Goal: Information Seeking & Learning: Learn about a topic

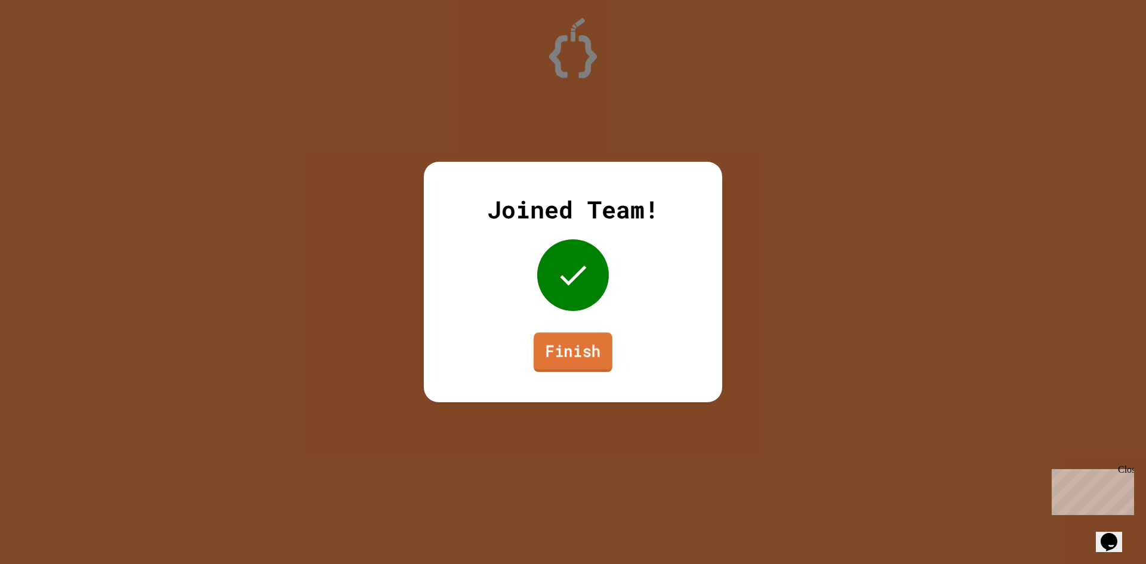
click at [565, 344] on link "Finish" at bounding box center [573, 351] width 79 height 39
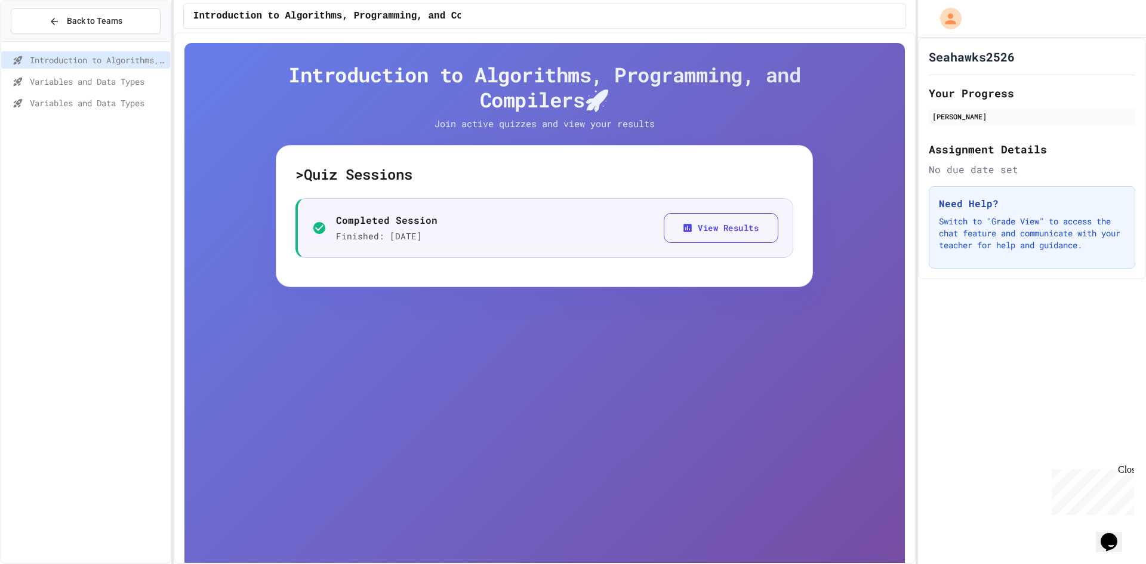
click at [45, 90] on div "Variables and Data Types" at bounding box center [85, 81] width 169 height 17
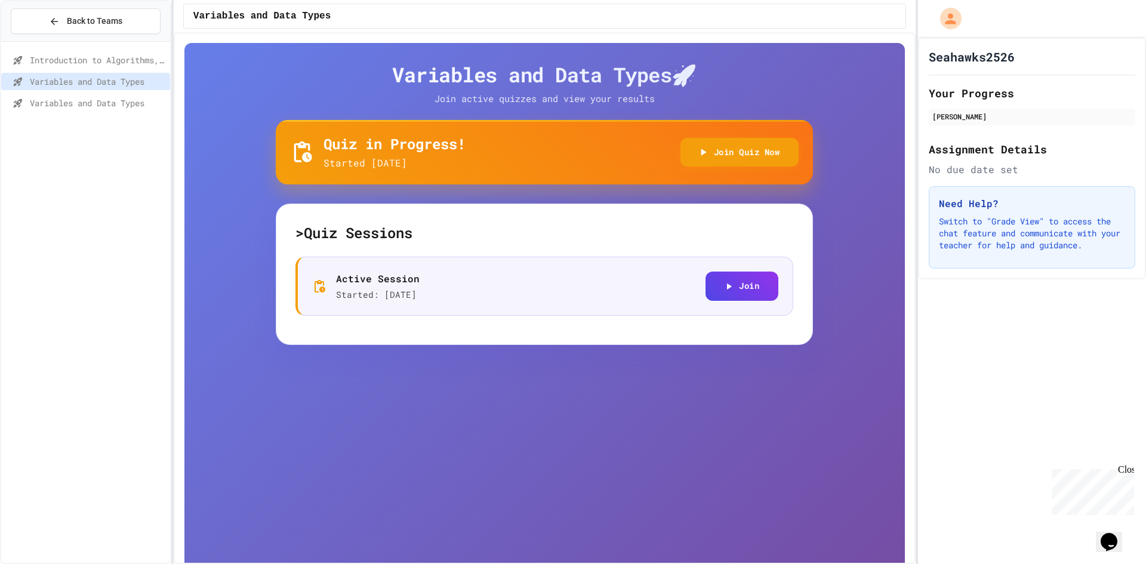
click at [60, 110] on div "Variables and Data Types" at bounding box center [85, 102] width 169 height 17
click at [78, 87] on span "Variables and Data Types" at bounding box center [97, 81] width 135 height 13
click at [130, 112] on div "Variables and Data Types" at bounding box center [85, 104] width 169 height 21
click at [135, 111] on div "Variables and Data Types" at bounding box center [85, 102] width 169 height 17
click at [126, 85] on span "Variables and Data Types" at bounding box center [97, 81] width 135 height 13
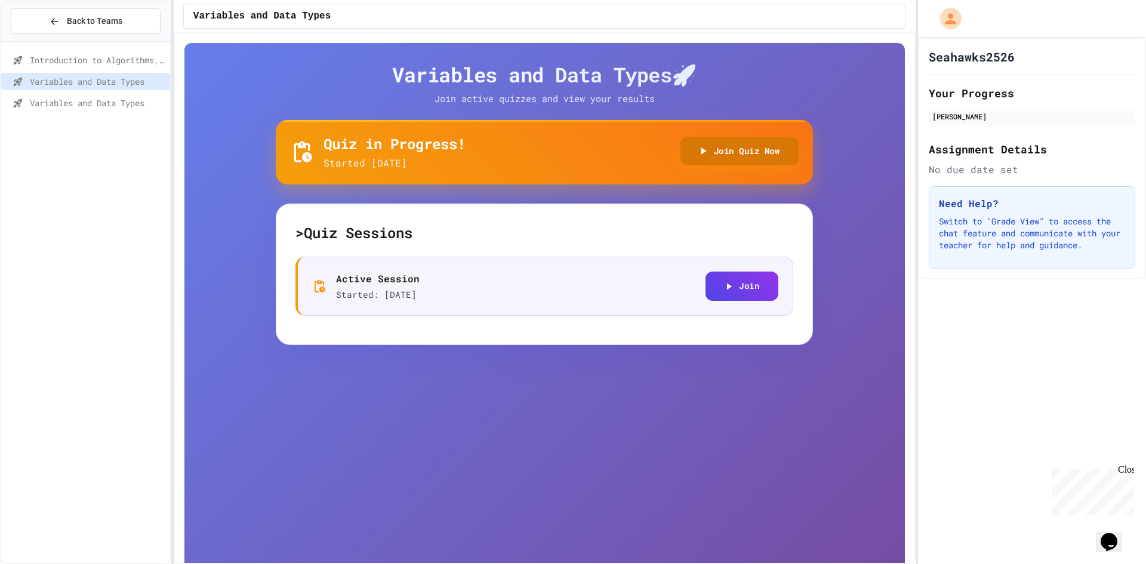
click at [791, 144] on button "Join Quiz Now" at bounding box center [739, 151] width 119 height 29
click at [103, 103] on span "Variables and Data Types" at bounding box center [97, 103] width 135 height 13
click at [726, 144] on button "Join Quiz Now" at bounding box center [739, 151] width 119 height 29
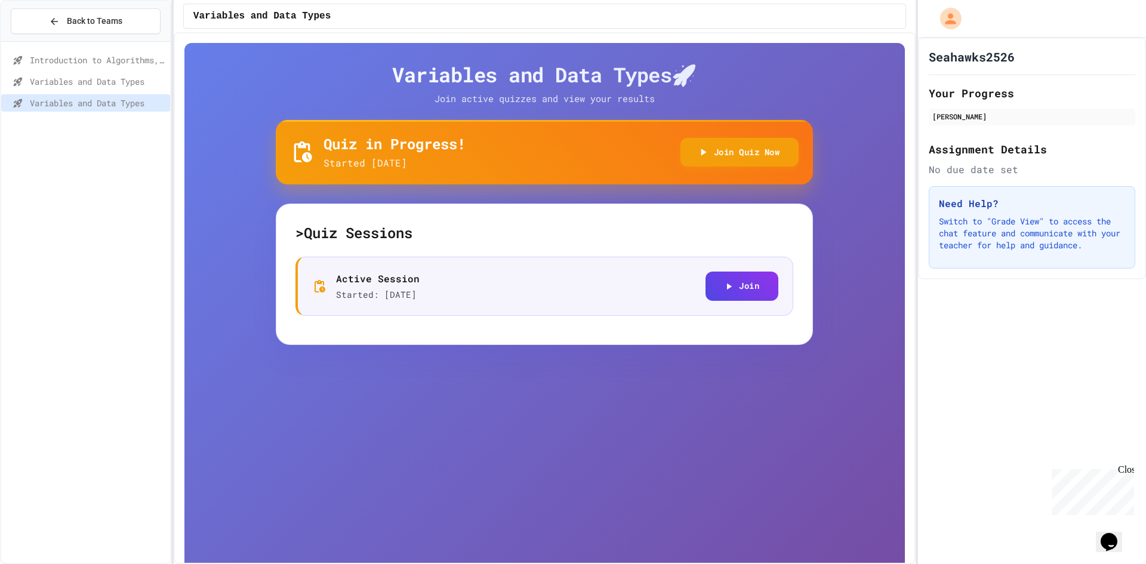
click at [29, 78] on div "Variables and Data Types" at bounding box center [85, 81] width 169 height 17
click at [57, 104] on span "Variables and Data Types" at bounding box center [97, 103] width 135 height 13
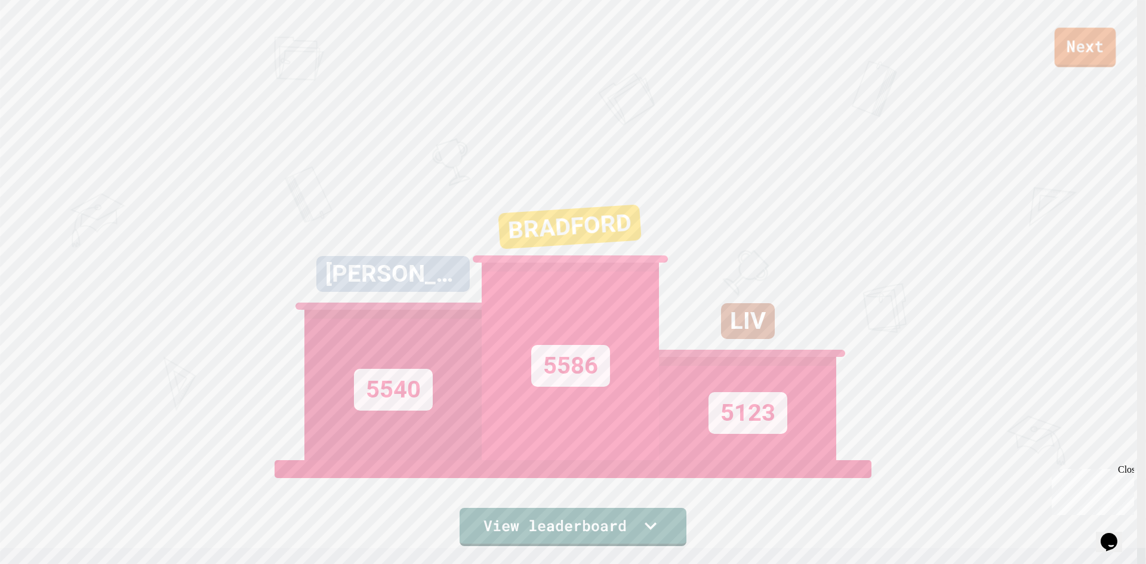
click at [1096, 49] on link "Next" at bounding box center [1085, 46] width 61 height 39
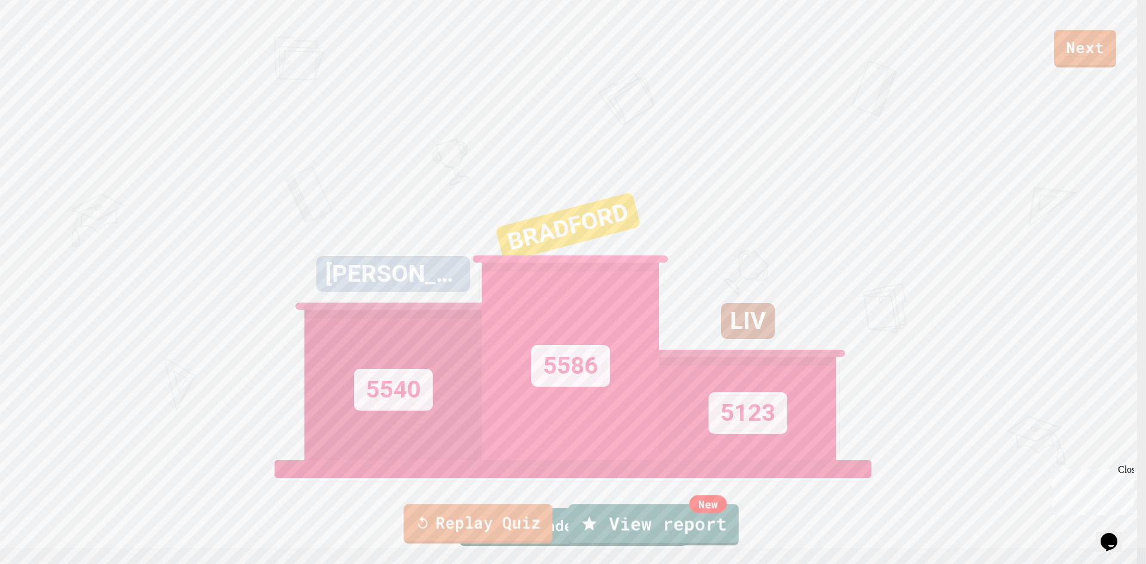
click at [494, 528] on link "Replay Quiz" at bounding box center [477, 523] width 149 height 39
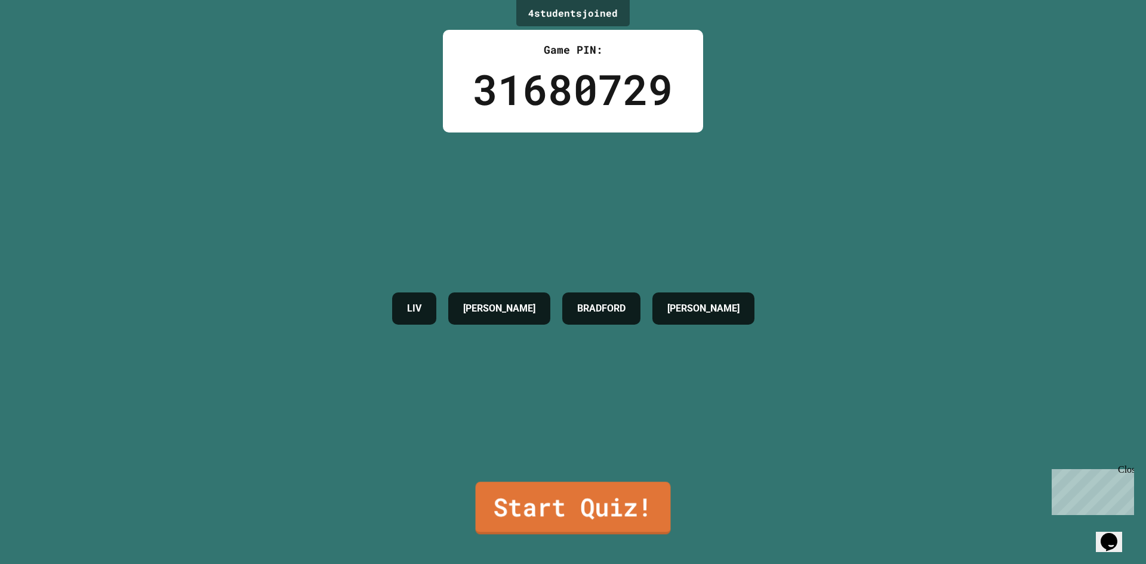
click at [503, 514] on link "Start Quiz!" at bounding box center [573, 508] width 195 height 53
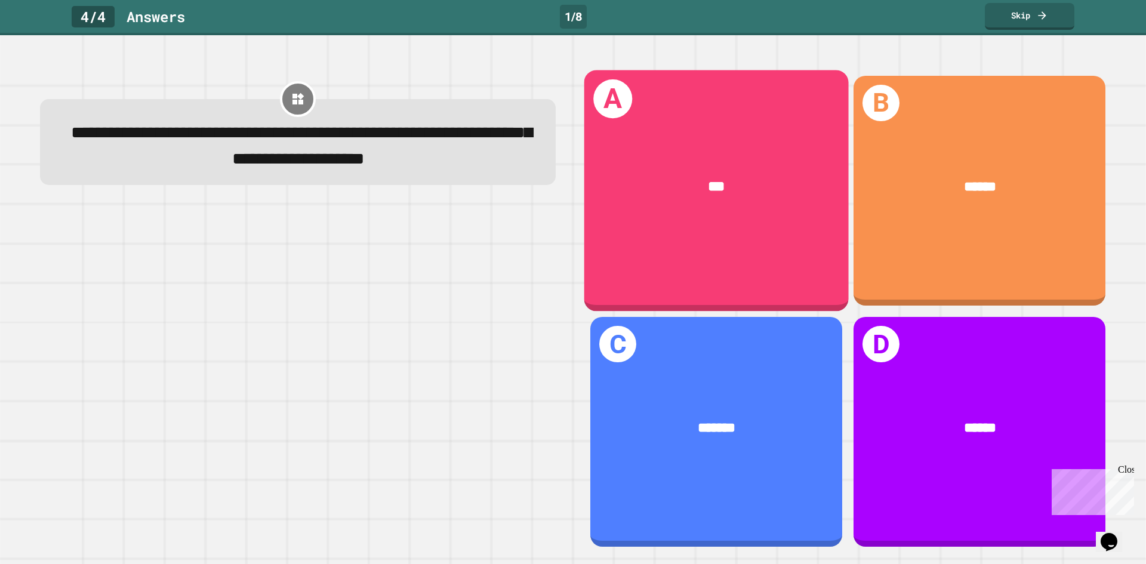
click at [704, 213] on div "***" at bounding box center [716, 187] width 264 height 80
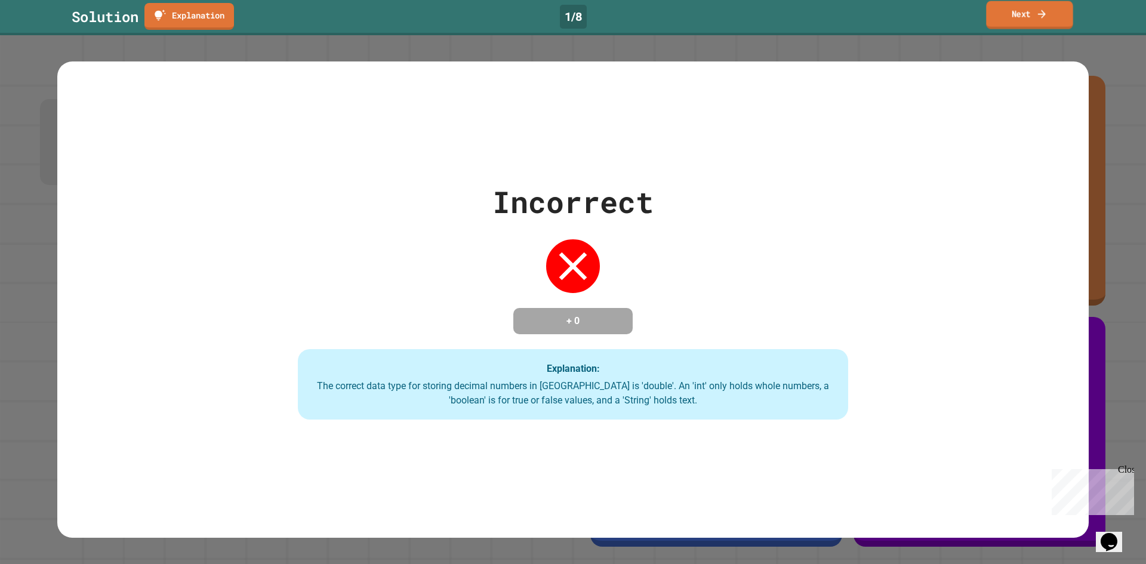
drag, startPoint x: 1067, startPoint y: 16, endPoint x: 1046, endPoint y: 29, distance: 25.2
click at [1066, 16] on link "Next" at bounding box center [1029, 15] width 87 height 28
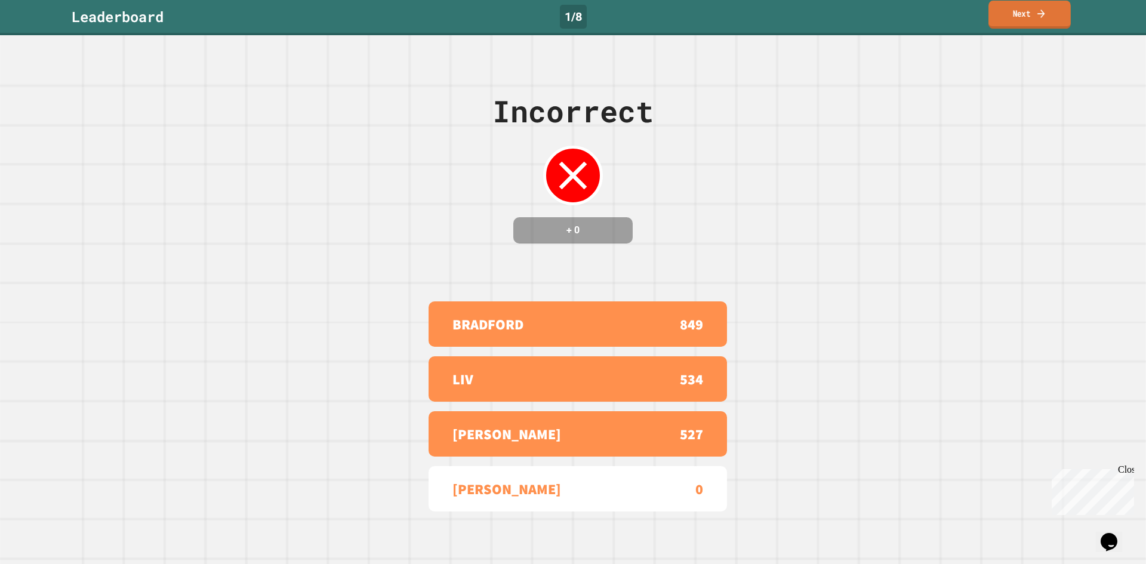
click at [1015, 24] on link "Next" at bounding box center [1029, 15] width 82 height 28
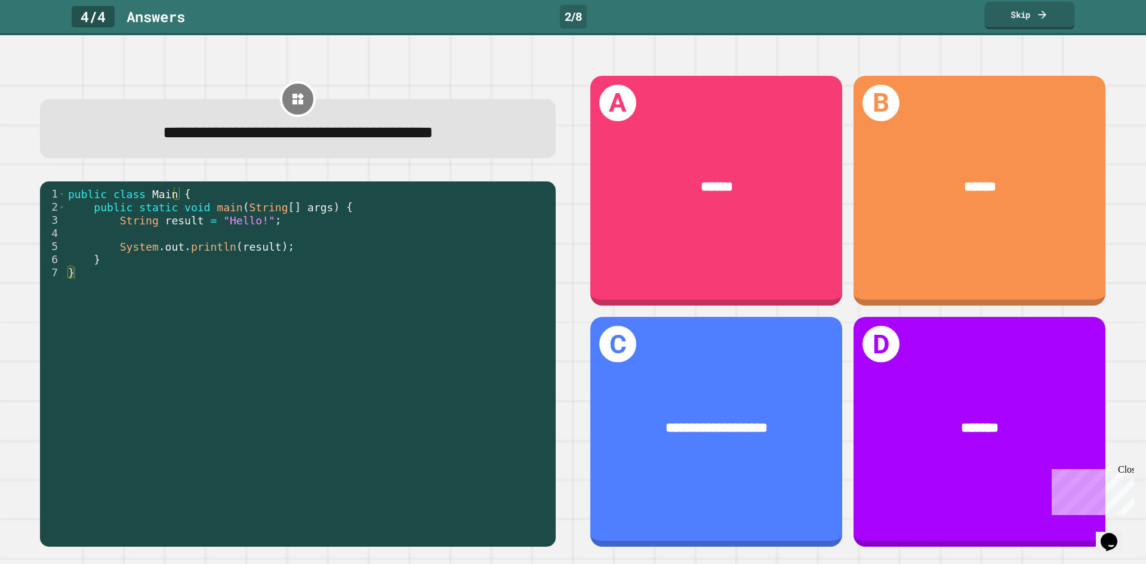
click at [1041, 22] on link "Skip" at bounding box center [1030, 15] width 90 height 27
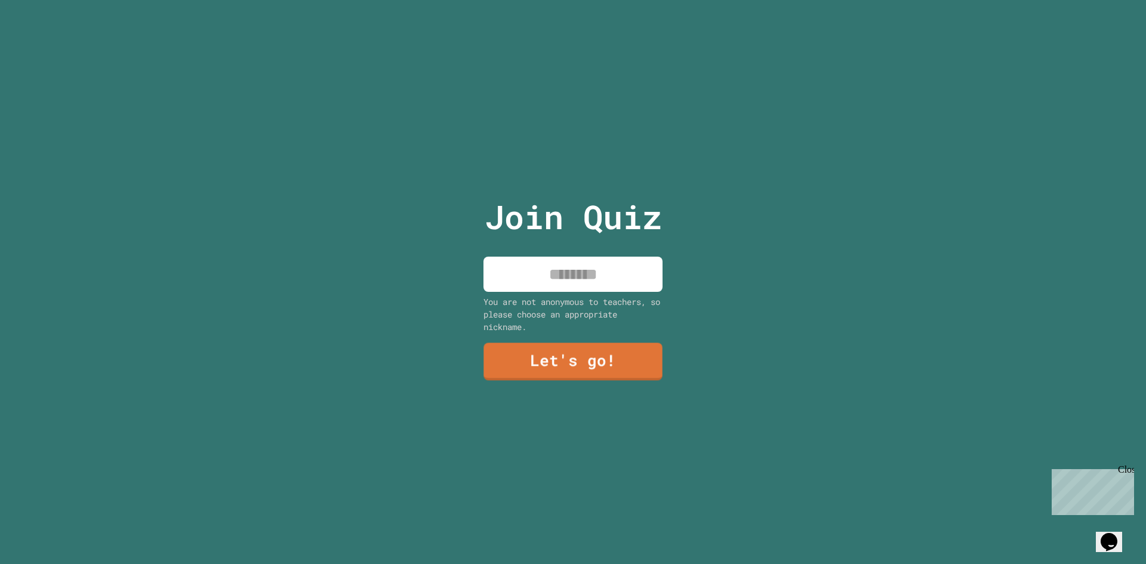
click at [620, 285] on input at bounding box center [572, 274] width 179 height 35
type input "****"
click at [605, 360] on link "Let's go!" at bounding box center [573, 360] width 178 height 39
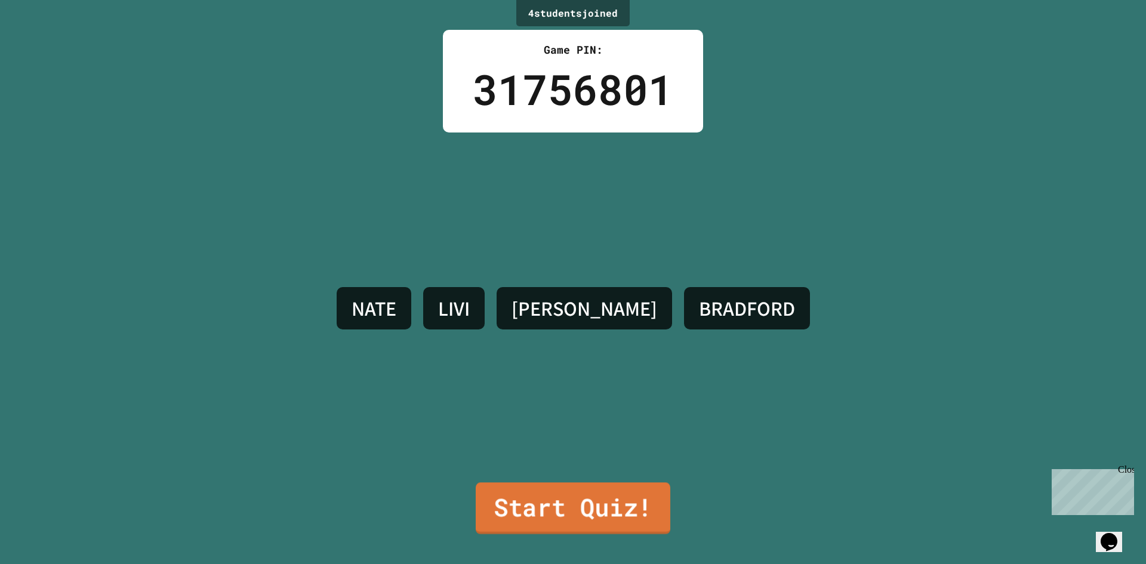
click at [561, 502] on link "Start Quiz!" at bounding box center [573, 508] width 195 height 52
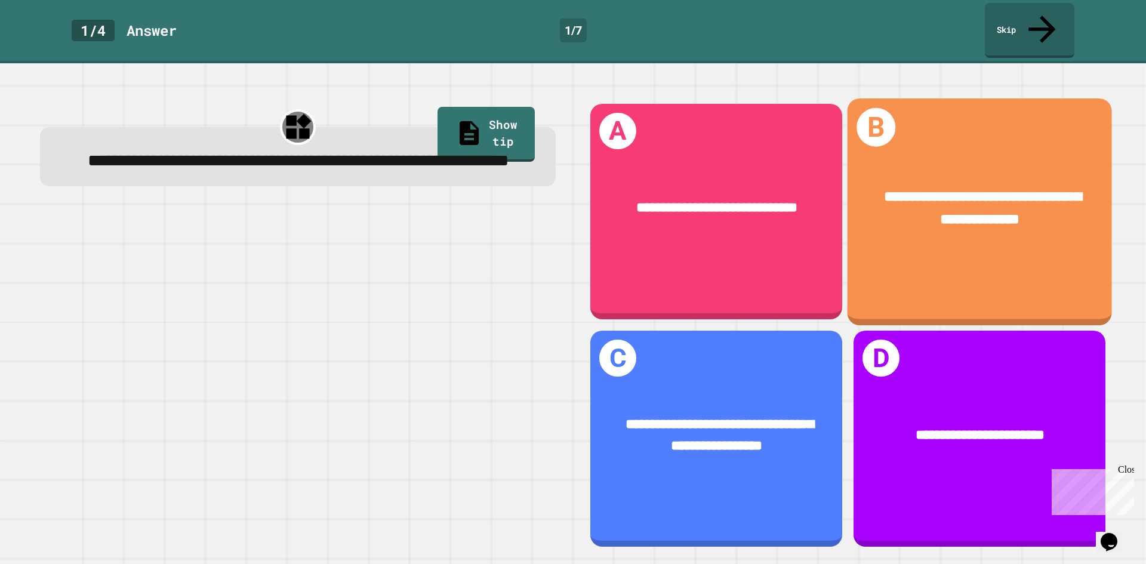
click at [931, 262] on div "**********" at bounding box center [980, 211] width 264 height 227
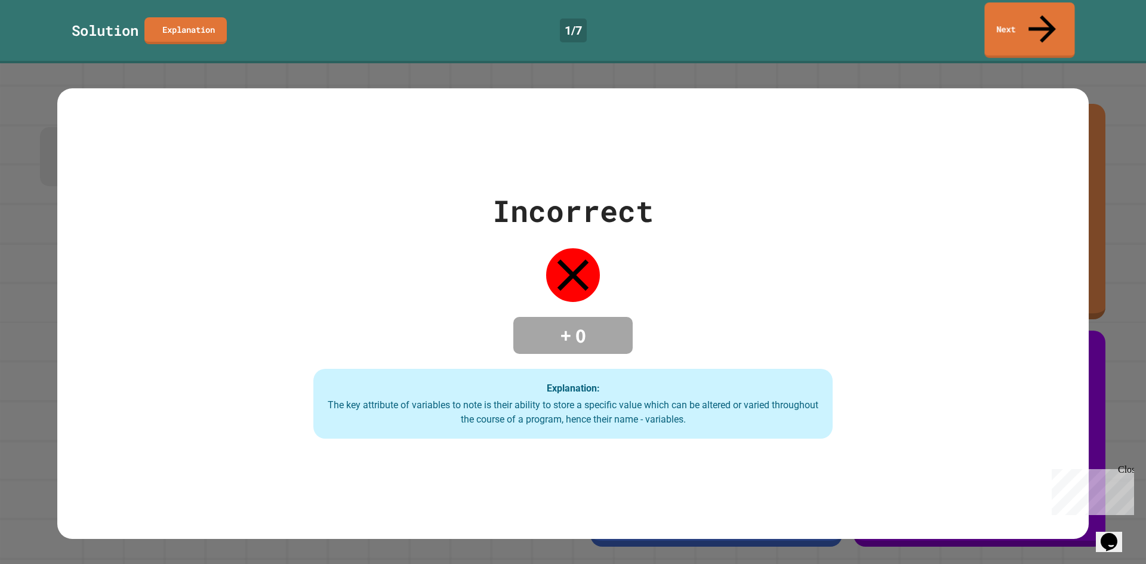
click at [1028, 26] on link "Next" at bounding box center [1029, 30] width 90 height 56
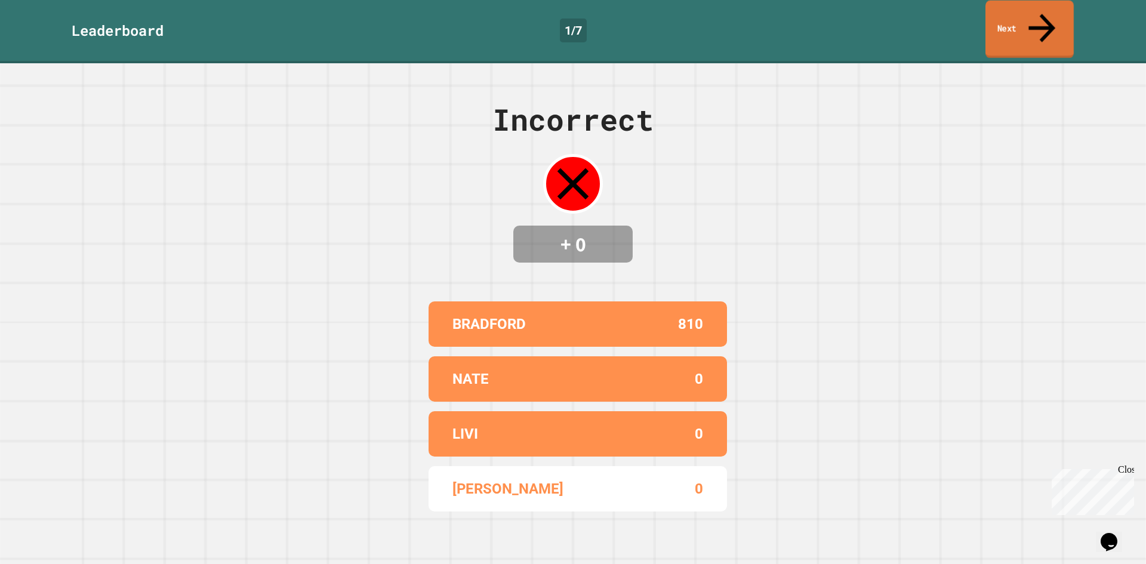
click at [1010, 9] on link "Next" at bounding box center [1029, 30] width 88 height 58
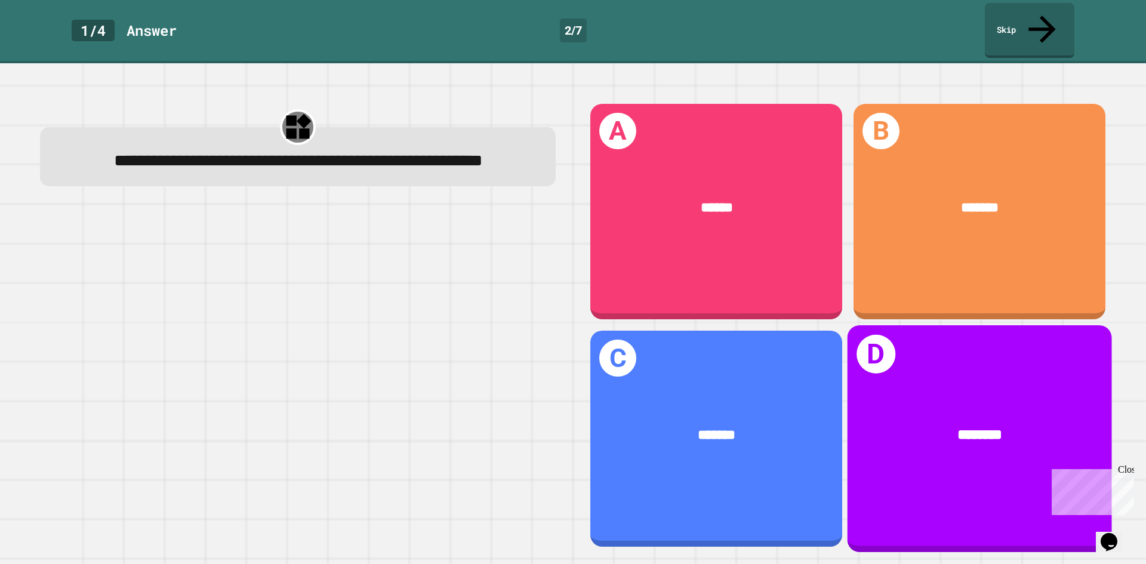
click at [957, 427] on span "********" at bounding box center [979, 434] width 45 height 14
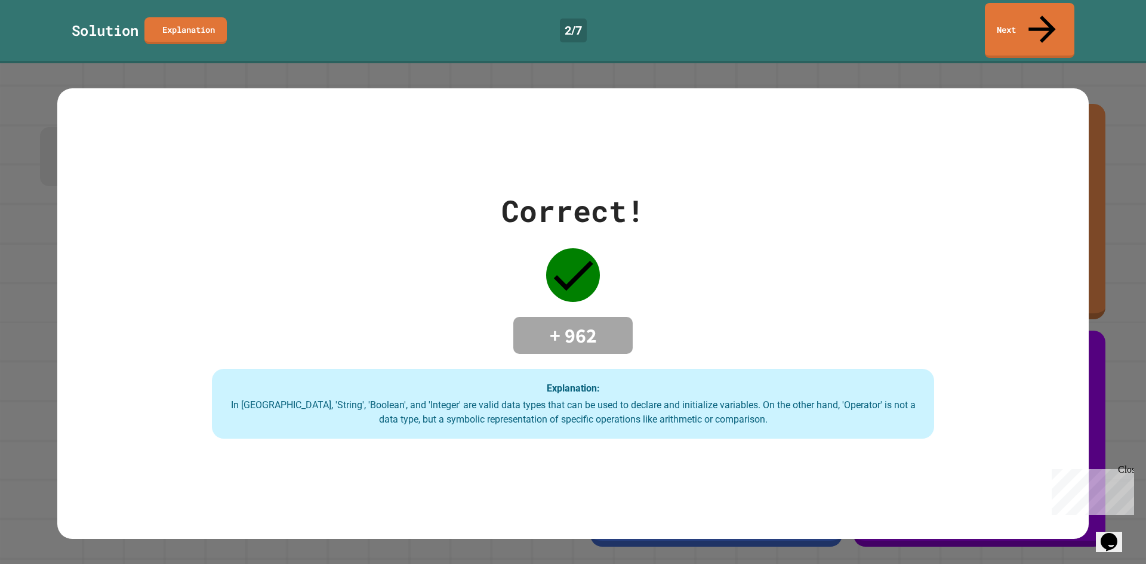
drag, startPoint x: 1053, startPoint y: 30, endPoint x: 1047, endPoint y: 19, distance: 13.3
click at [1050, 24] on div "Solution Explanation 2 / 7 Next" at bounding box center [573, 31] width 1146 height 63
click at [1046, 18] on icon at bounding box center [1042, 28] width 41 height 41
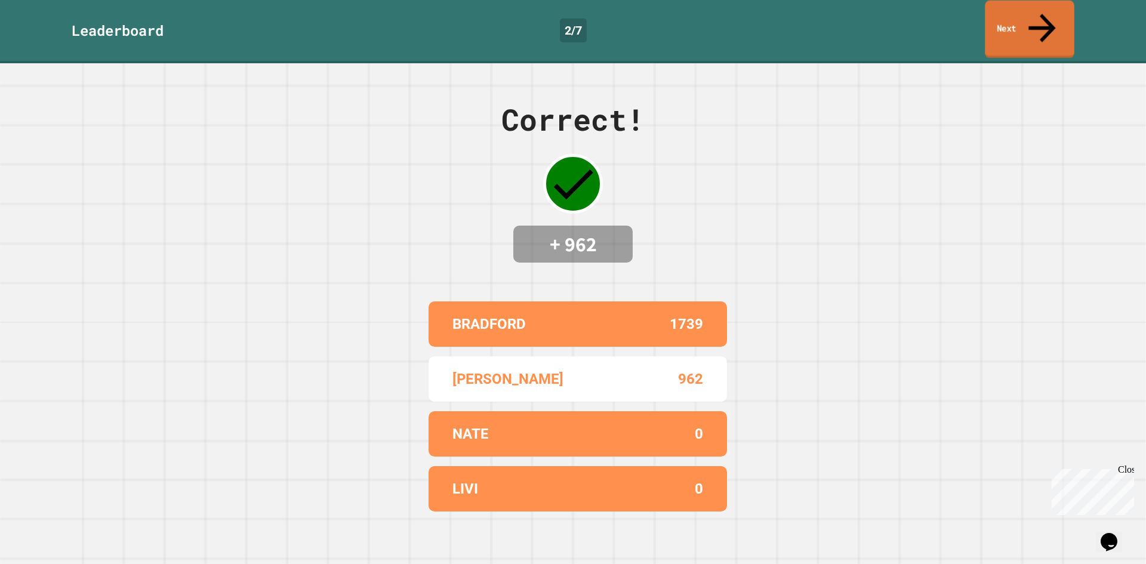
click at [1038, 24] on link "Next" at bounding box center [1030, 30] width 90 height 58
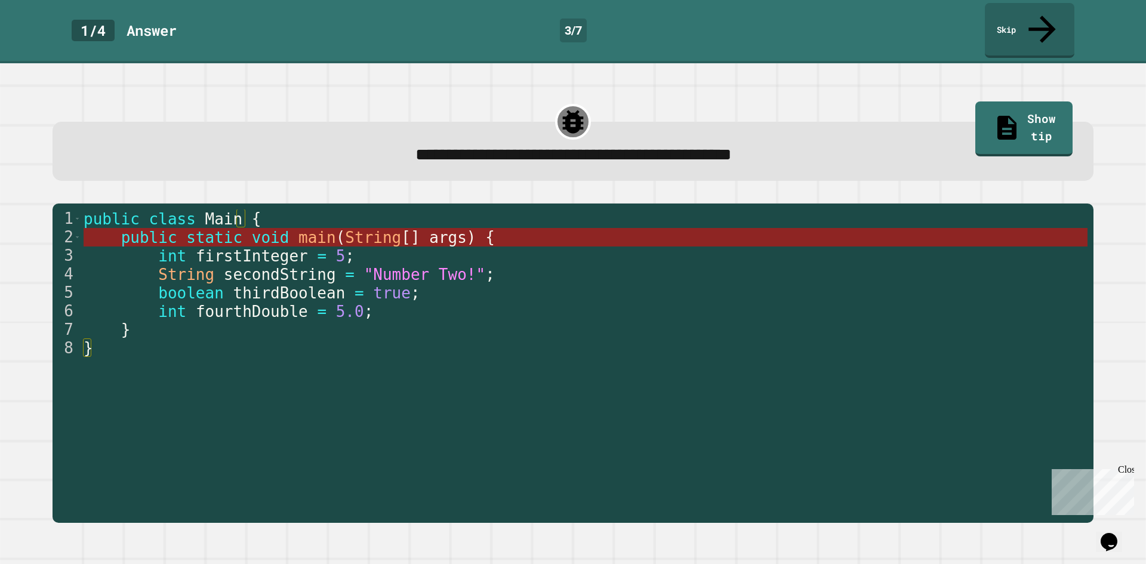
click at [345, 229] on span "String" at bounding box center [373, 238] width 56 height 18
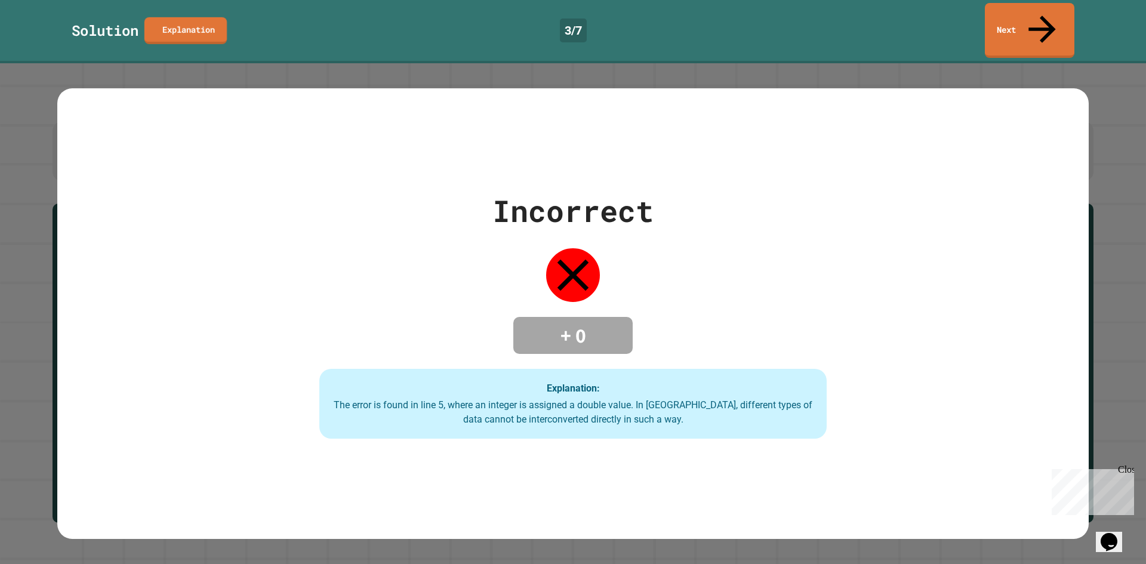
click at [161, 17] on link "Explanation" at bounding box center [185, 30] width 82 height 27
click at [1049, 17] on link "Next" at bounding box center [1029, 29] width 84 height 58
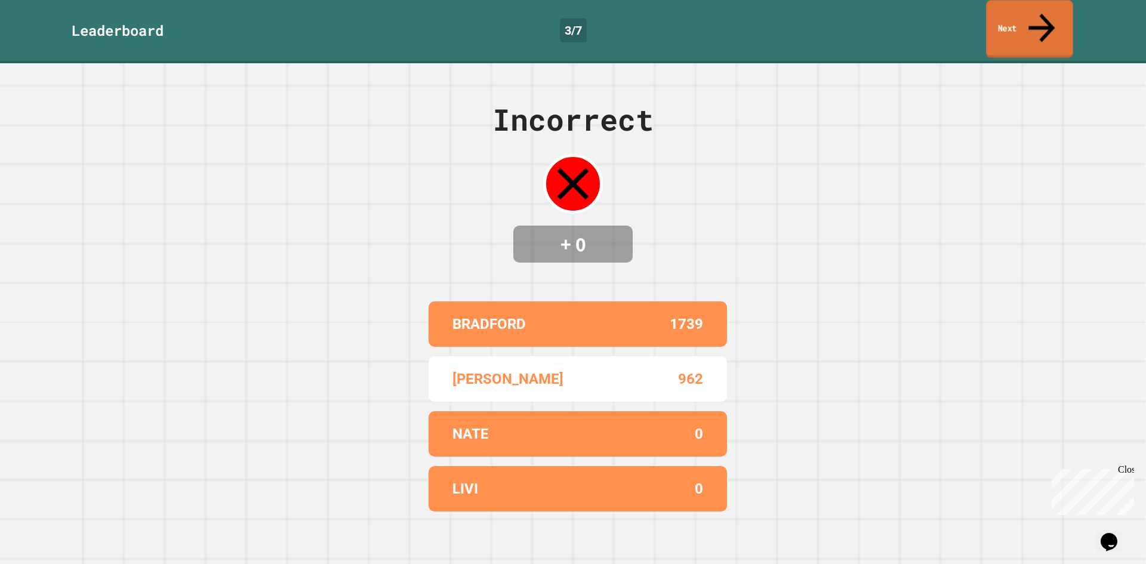
click at [1028, 26] on link "Next" at bounding box center [1029, 29] width 87 height 58
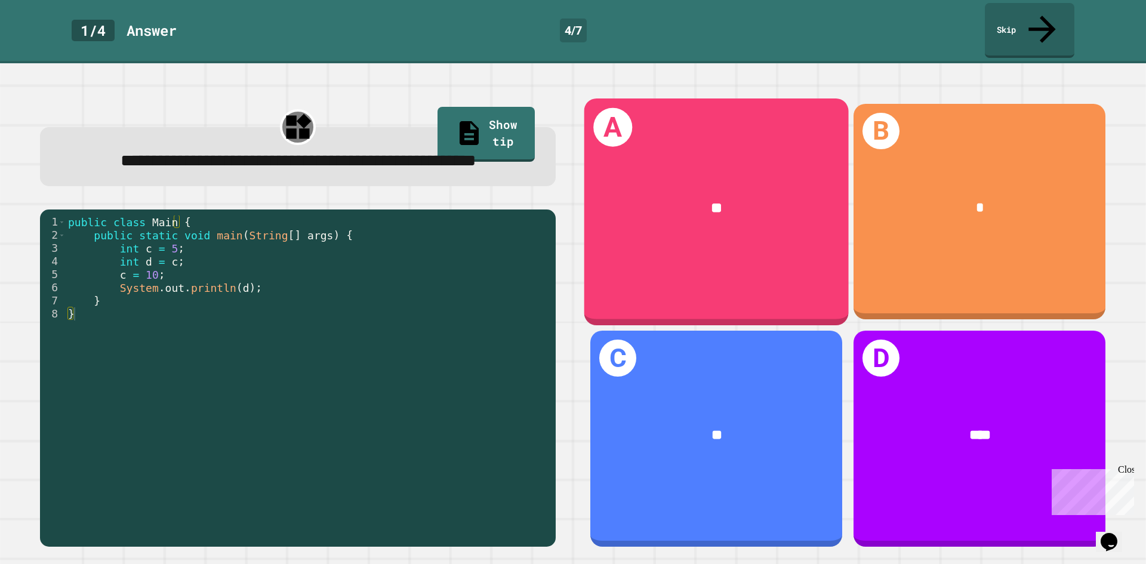
click at [622, 221] on div "**" at bounding box center [716, 208] width 264 height 80
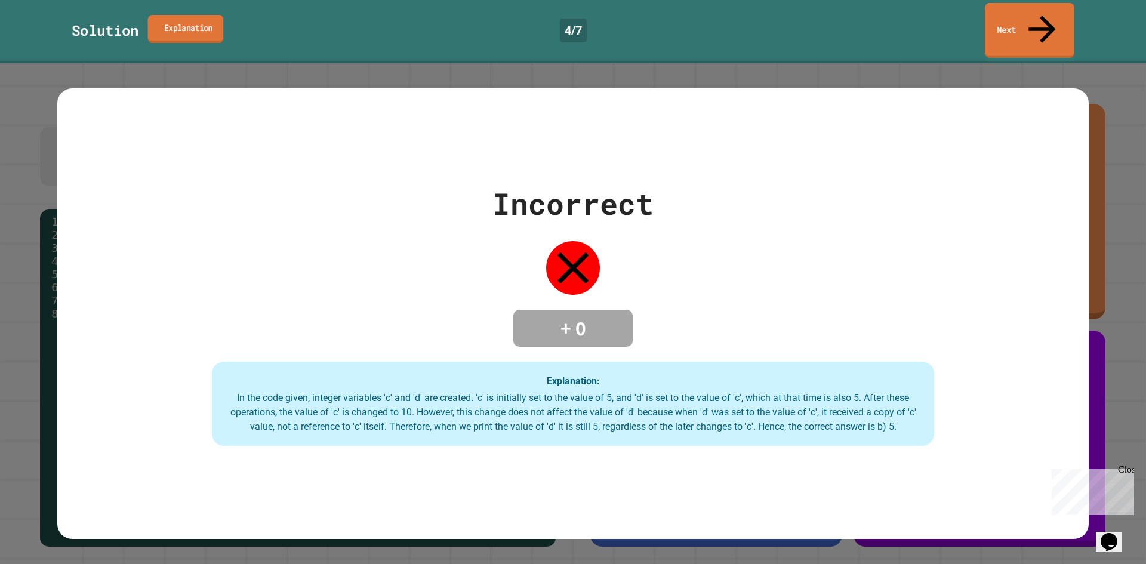
click at [212, 14] on link "Explanation" at bounding box center [186, 28] width 76 height 28
click at [1025, 19] on link "Next" at bounding box center [1029, 30] width 88 height 58
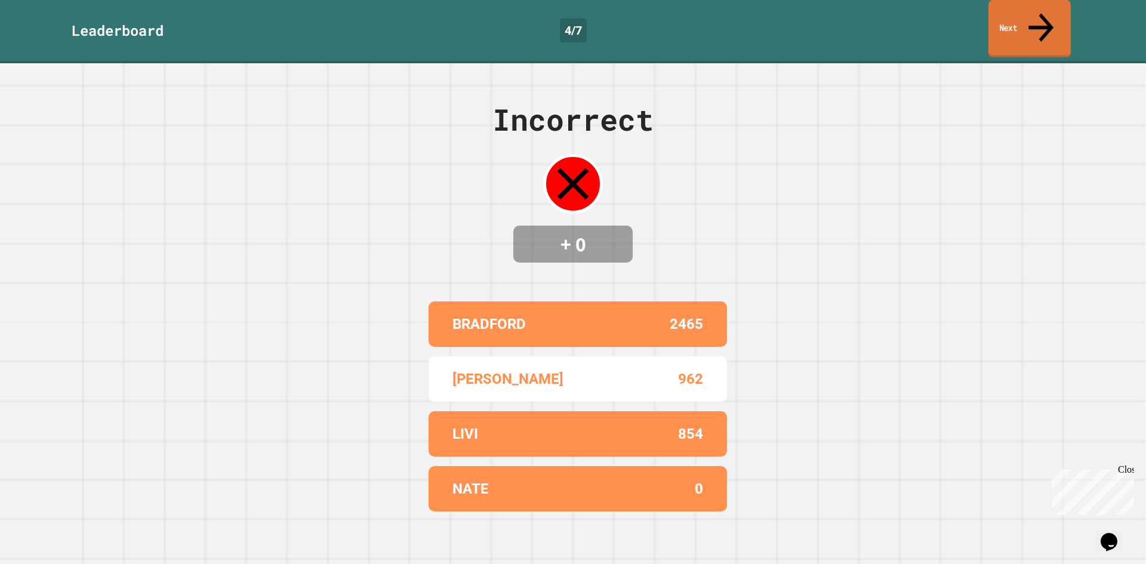
click at [1019, 13] on link "Next" at bounding box center [1029, 29] width 82 height 58
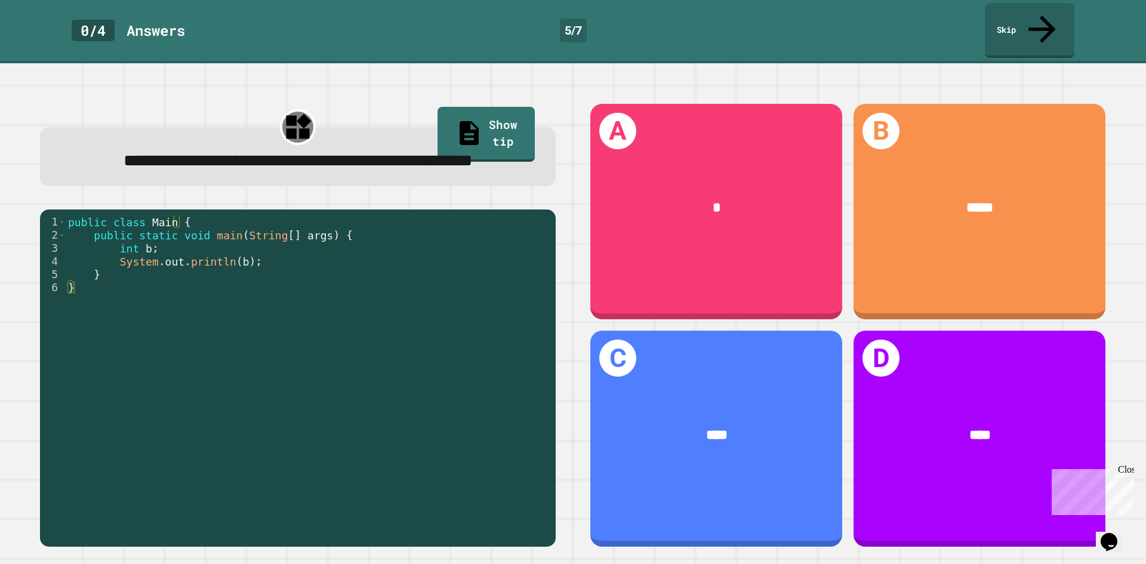
click at [1093, 177] on div "B *****" at bounding box center [979, 211] width 263 height 227
click at [945, 240] on div "B *****" at bounding box center [979, 212] width 252 height 216
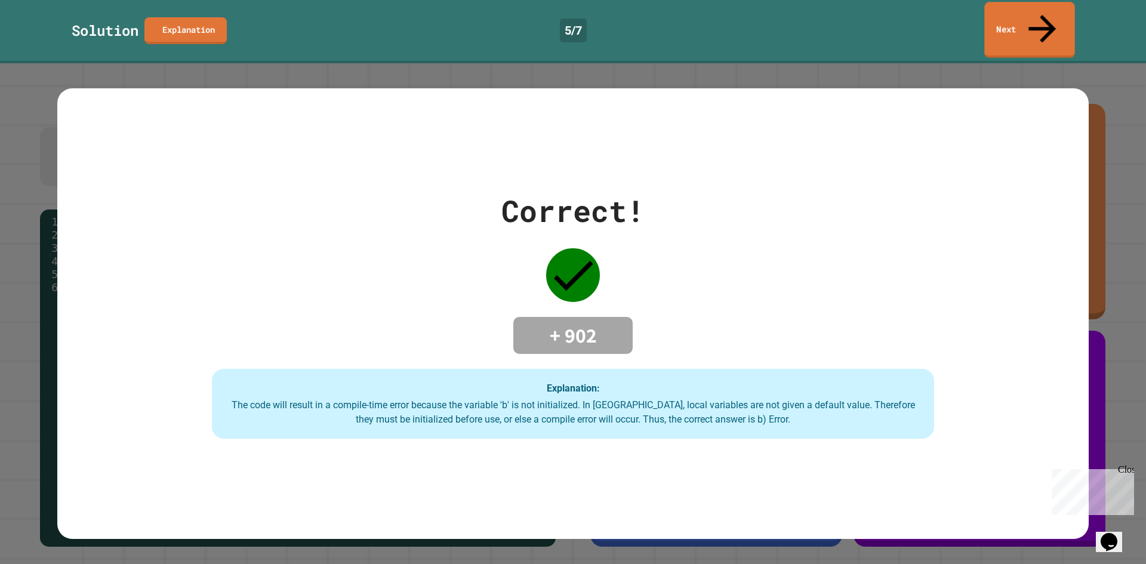
click at [1050, 12] on link "Next" at bounding box center [1029, 30] width 91 height 56
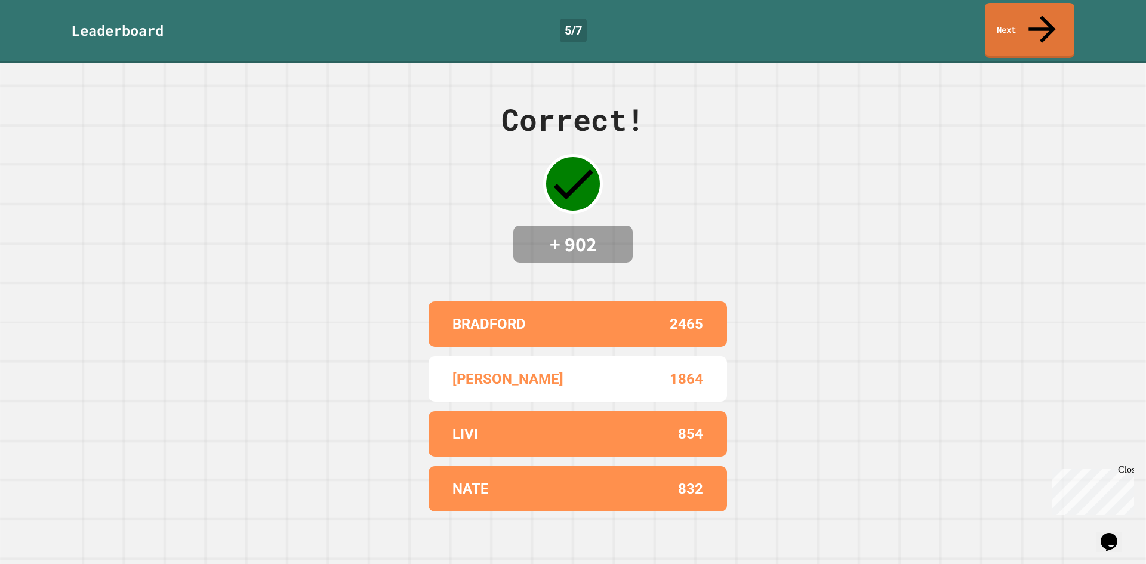
click at [984, 63] on div "Correct! + 902 BRADFORD 2465 [PERSON_NAME] 1864 LIVI 854 NATE 832" at bounding box center [573, 313] width 1146 height 501
click at [1041, 15] on icon at bounding box center [1040, 27] width 37 height 42
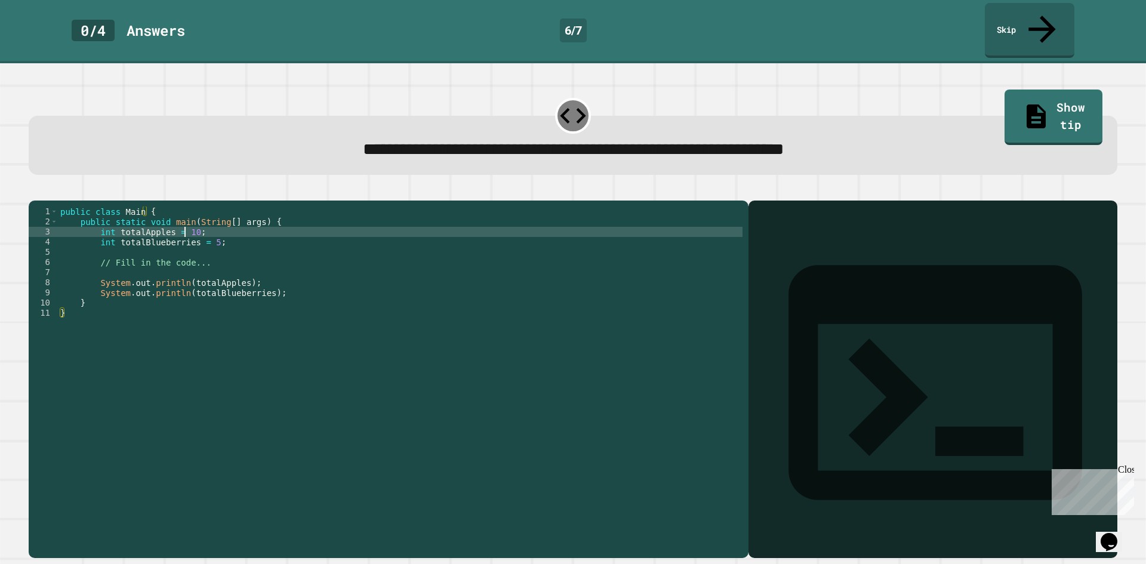
click at [185, 226] on div "public class Main { public static void main ( String [ ] args ) { int totalAppl…" at bounding box center [400, 379] width 685 height 345
click at [185, 223] on div "public class Main { public static void main ( String [ ] args ) { int totalAppl…" at bounding box center [400, 379] width 685 height 345
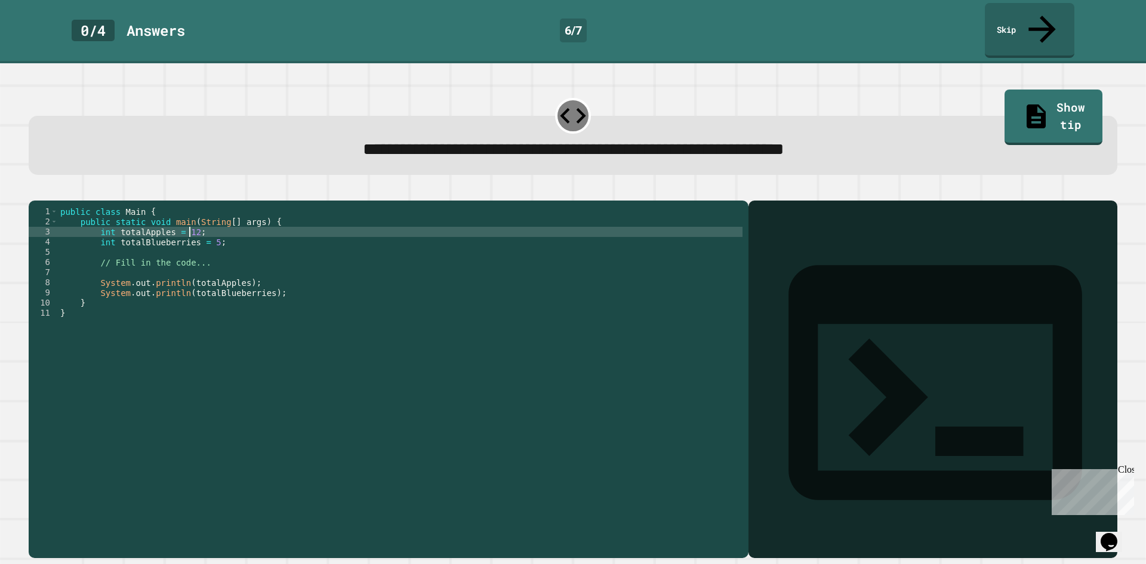
click at [204, 235] on div "public class Main { public static void main ( String [ ] args ) { int totalAppl…" at bounding box center [400, 379] width 685 height 345
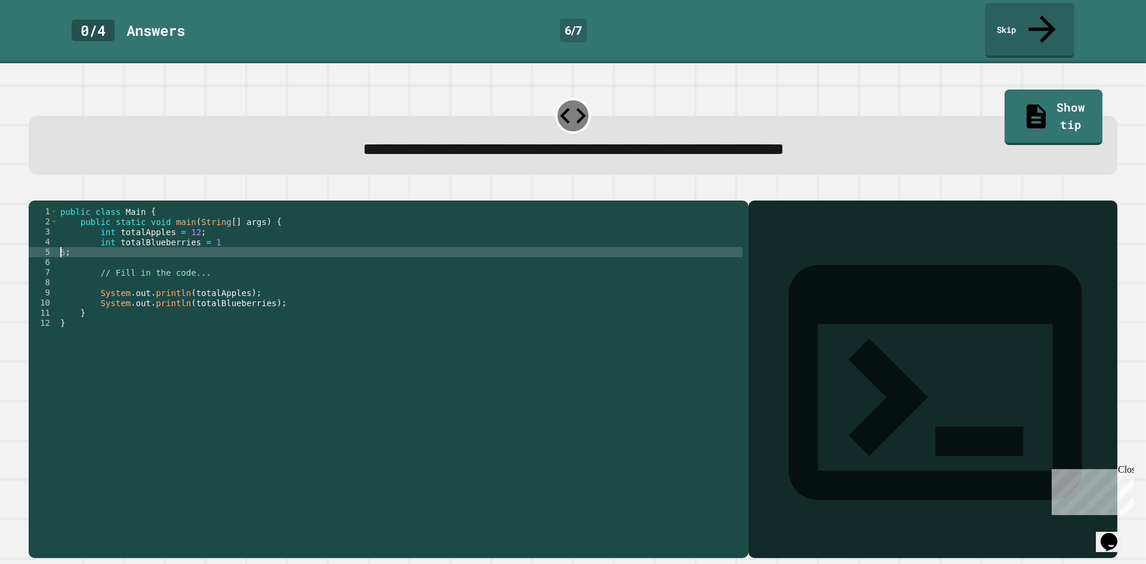
scroll to position [0, 0]
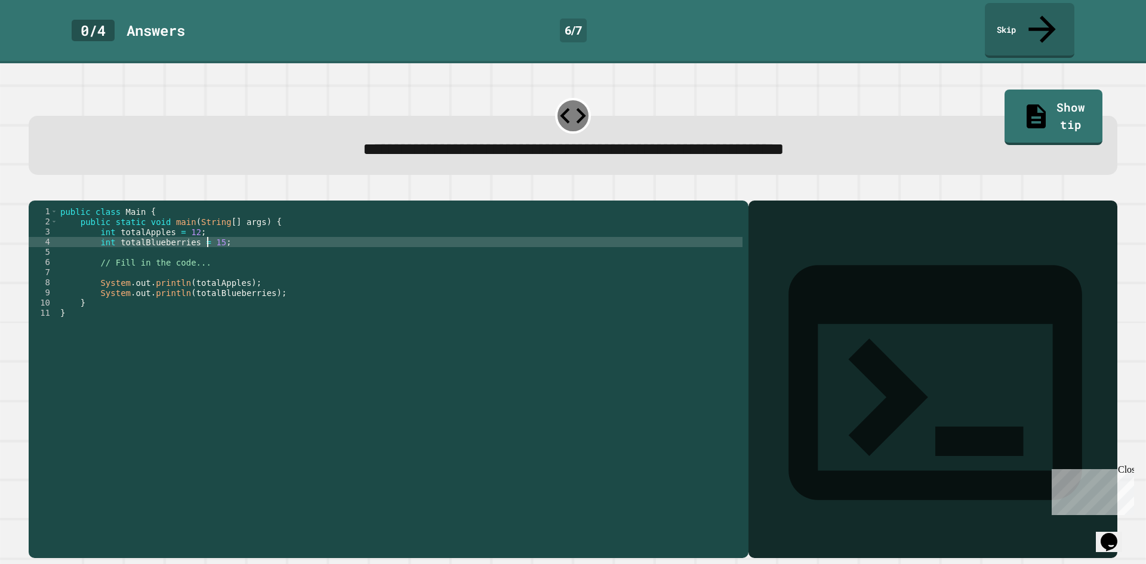
type textarea "**********"
click at [35, 191] on button "button" at bounding box center [35, 191] width 0 height 0
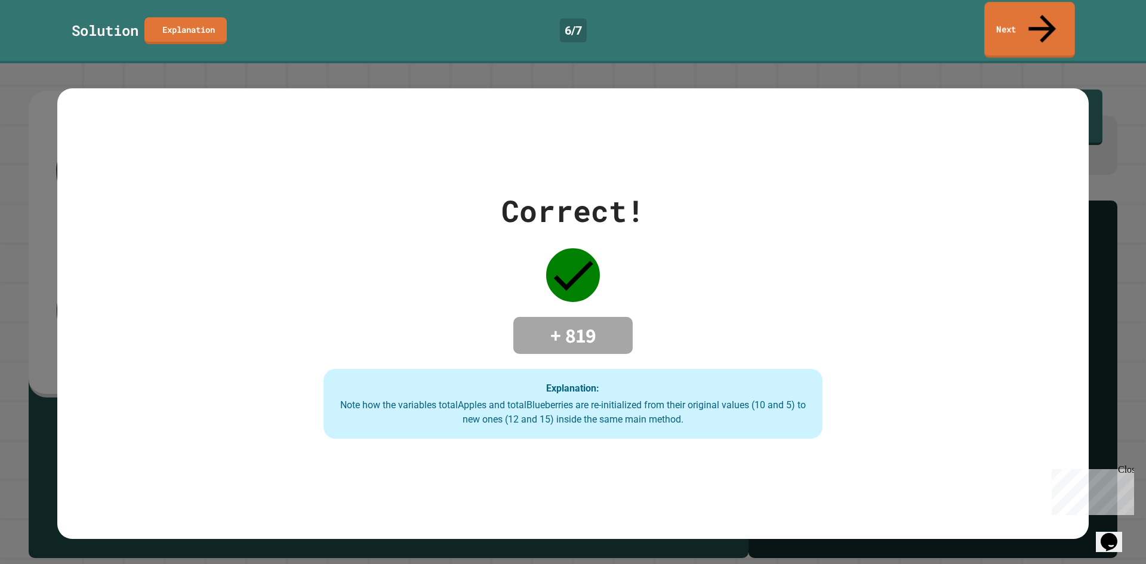
click at [1039, 19] on icon at bounding box center [1042, 28] width 41 height 41
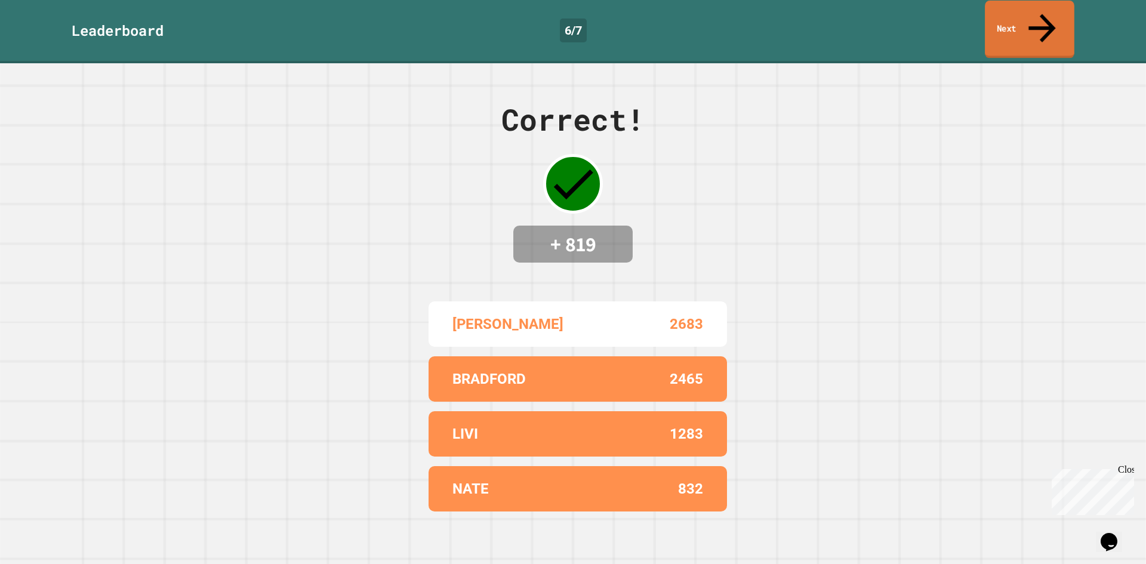
click at [1028, 22] on link "Next" at bounding box center [1030, 30] width 90 height 58
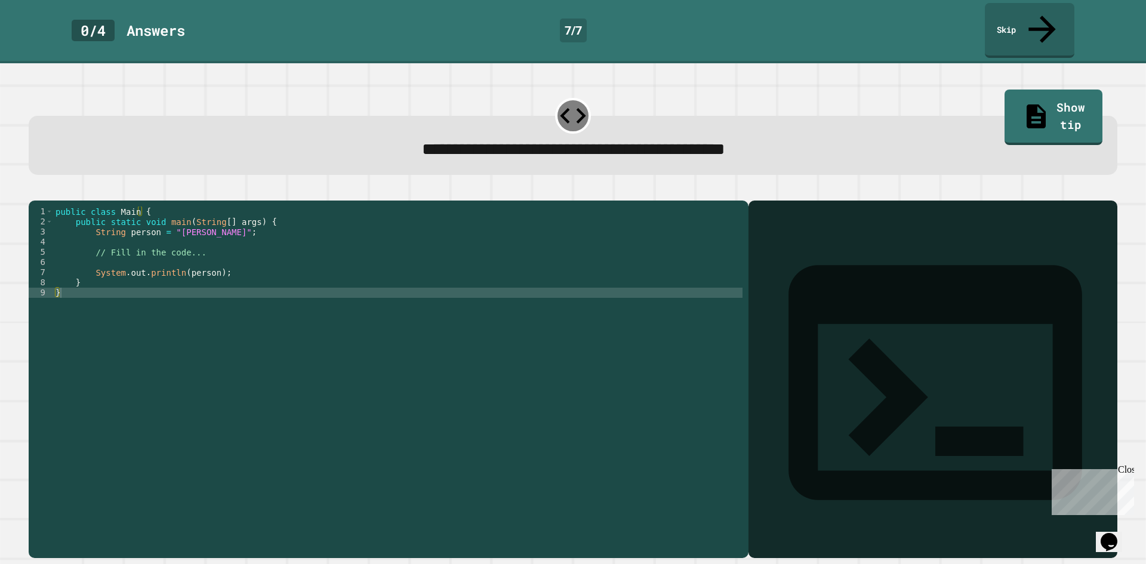
click at [180, 226] on div "public class Main { public static void main ( String [ ] args ) { String person…" at bounding box center [397, 379] width 689 height 345
click at [181, 225] on div "public class Main { public static void main ( String [ ] args ) { String person…" at bounding box center [397, 379] width 689 height 345
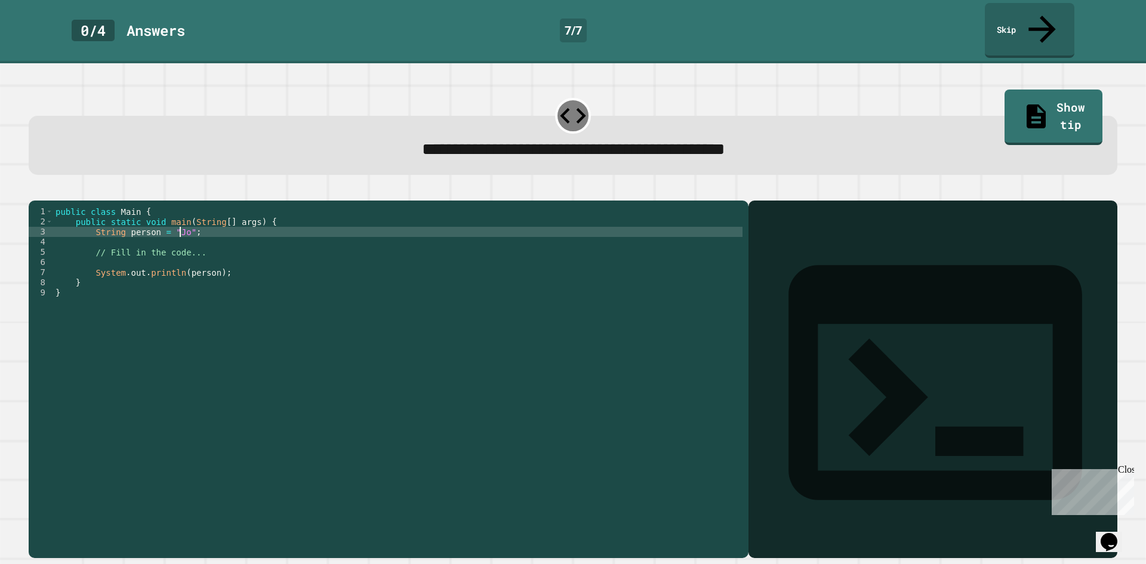
scroll to position [0, 9]
type textarea "**********"
click at [35, 191] on icon "button" at bounding box center [35, 191] width 0 height 0
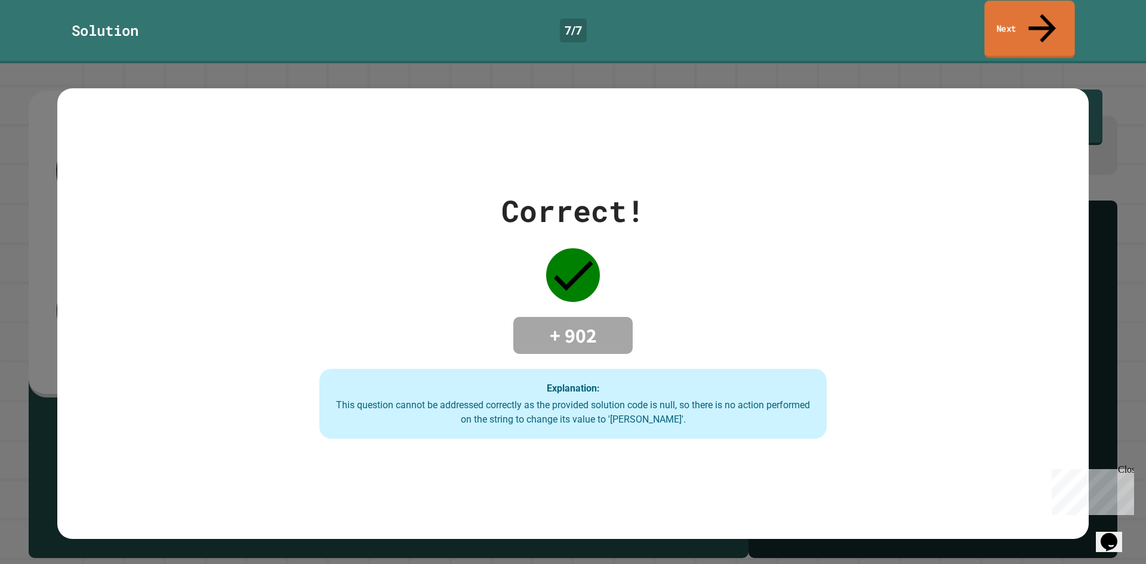
click at [1006, 13] on link "Next" at bounding box center [1029, 30] width 90 height 58
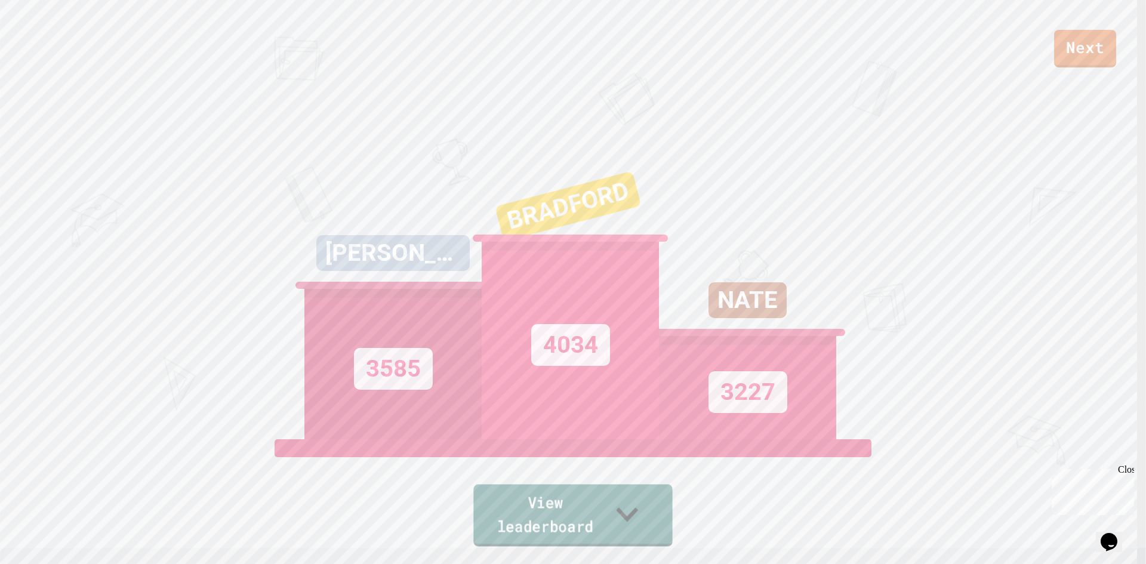
click at [590, 535] on link "View leaderboard" at bounding box center [572, 516] width 199 height 62
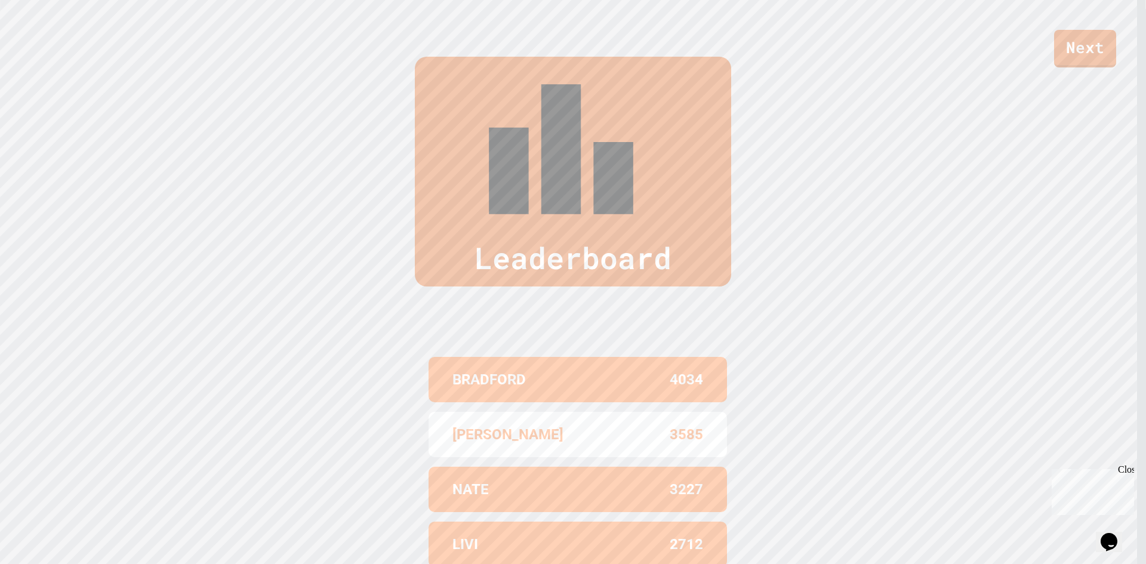
scroll to position [560, 0]
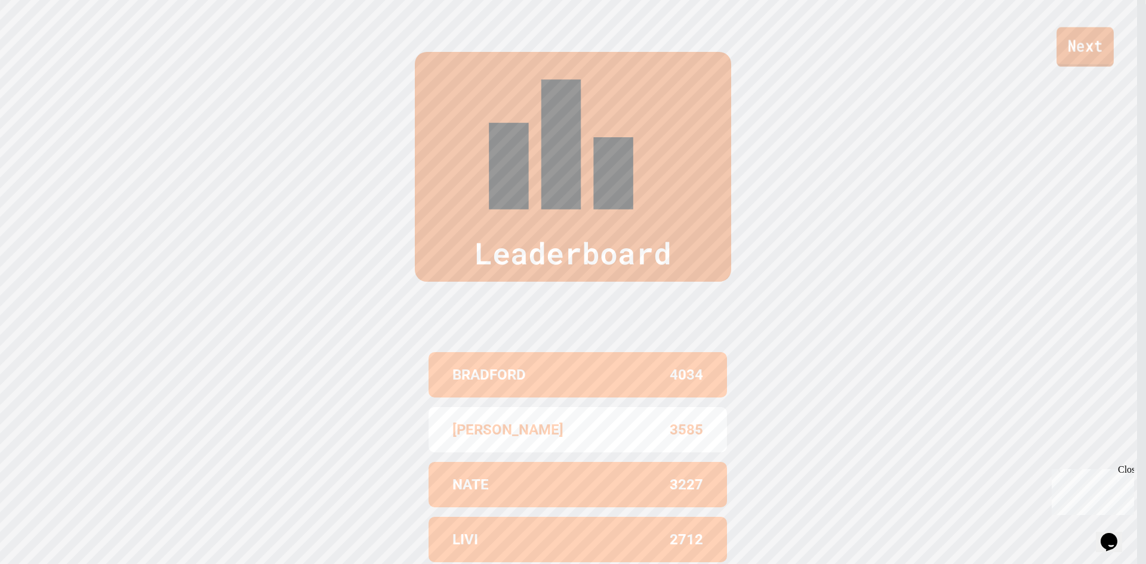
click at [1091, 62] on link "Next" at bounding box center [1084, 46] width 57 height 39
